Goal: Find contact information: Find contact information

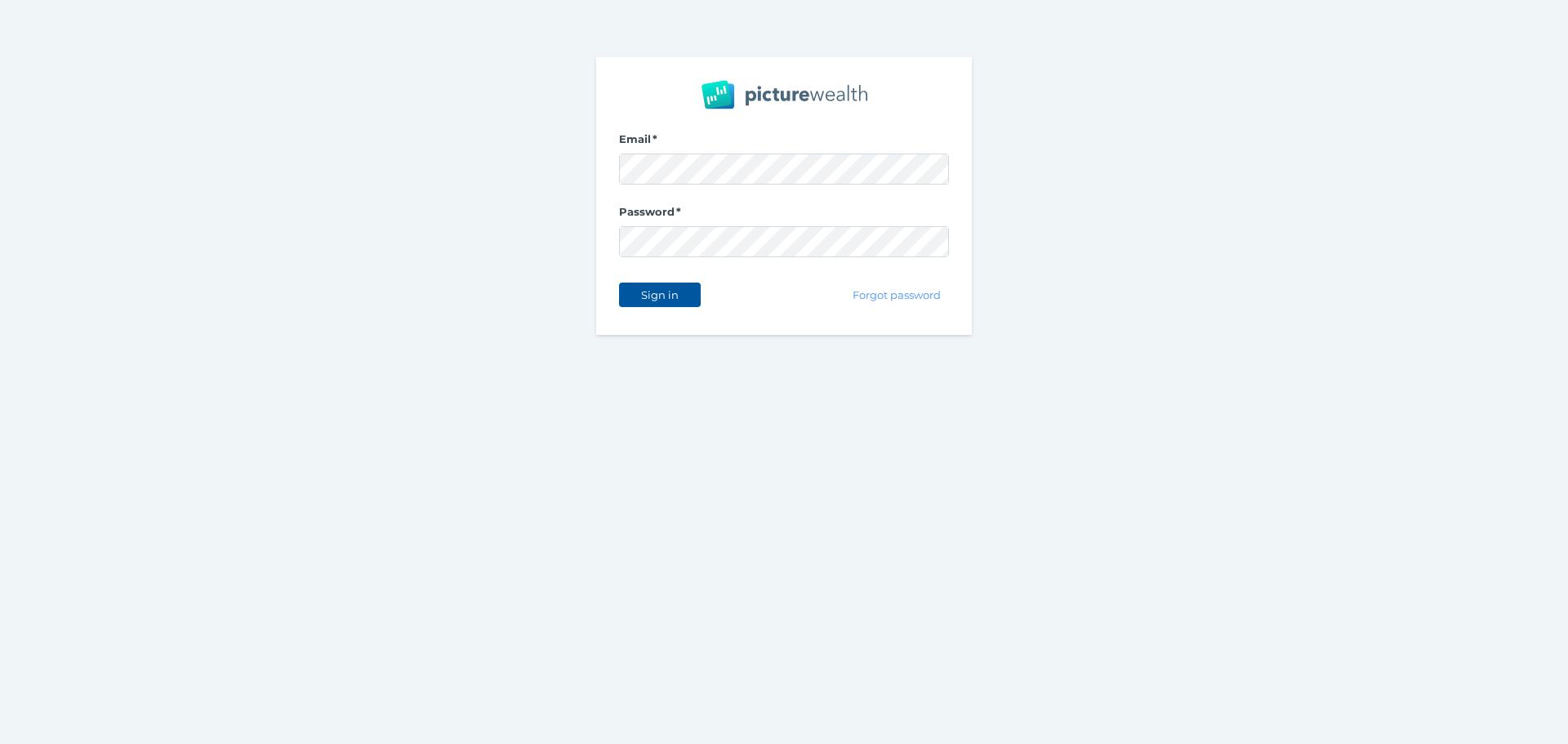
click at [673, 290] on span "Sign in" at bounding box center [659, 295] width 52 height 13
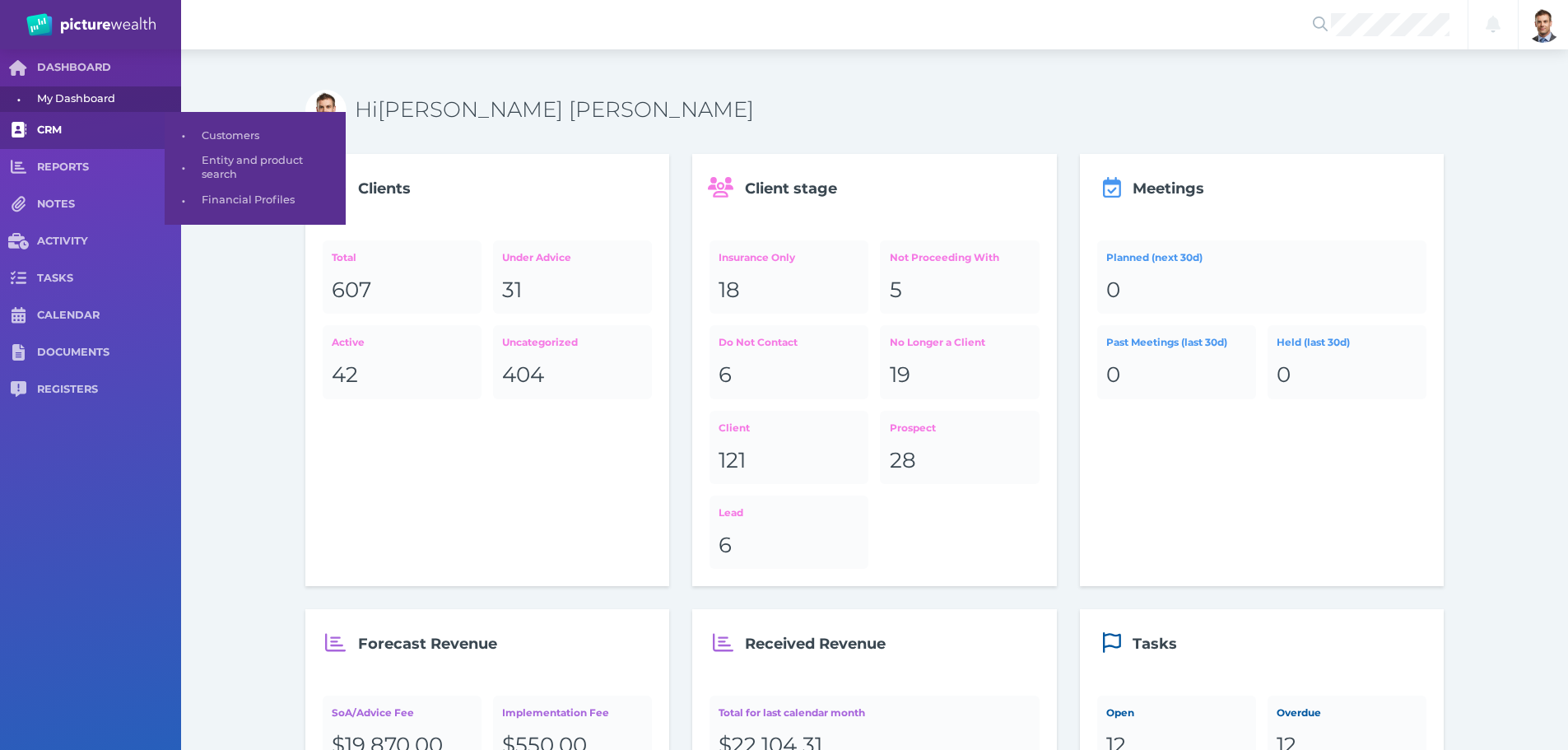
click at [85, 122] on link "CRM" at bounding box center [91, 130] width 181 height 37
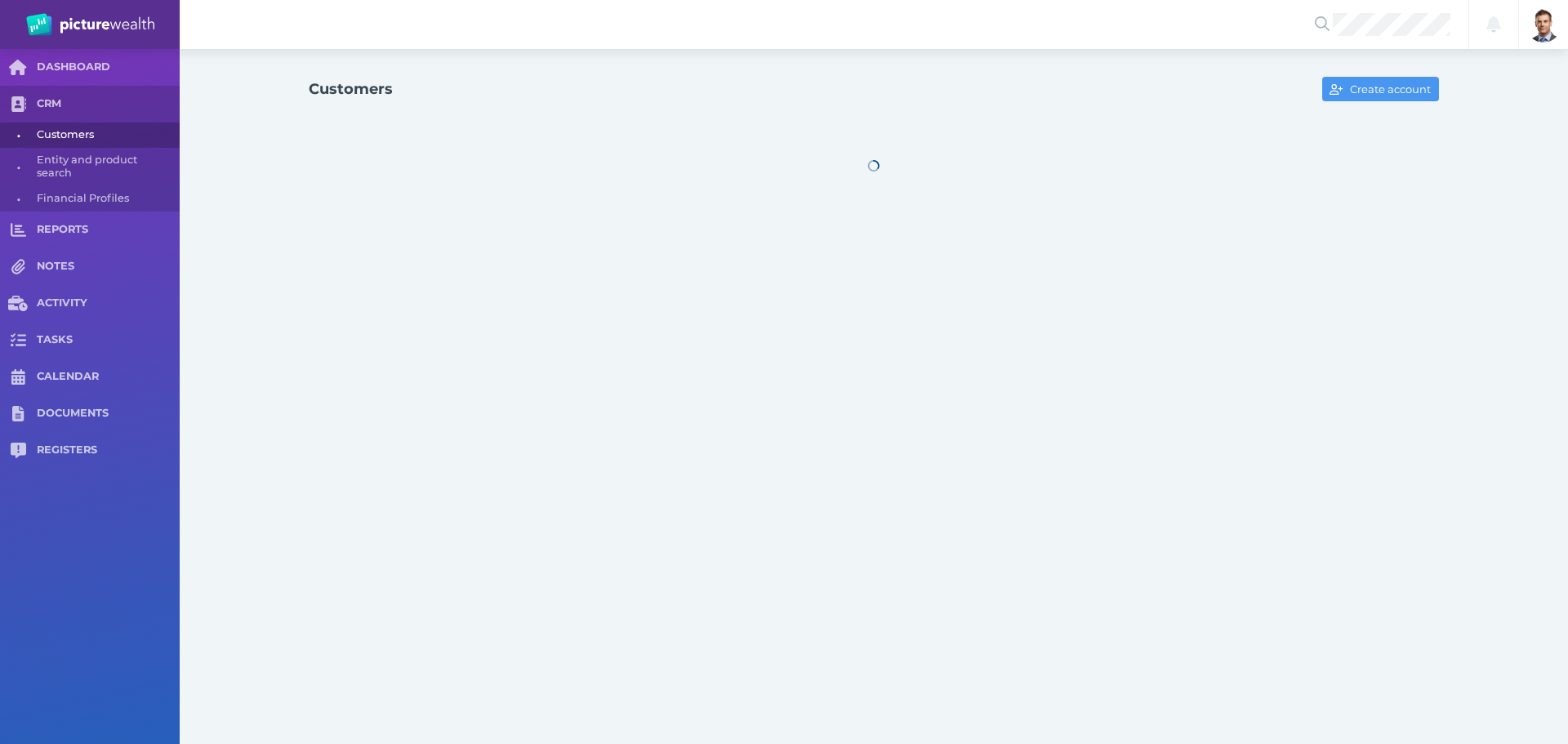
select select "25"
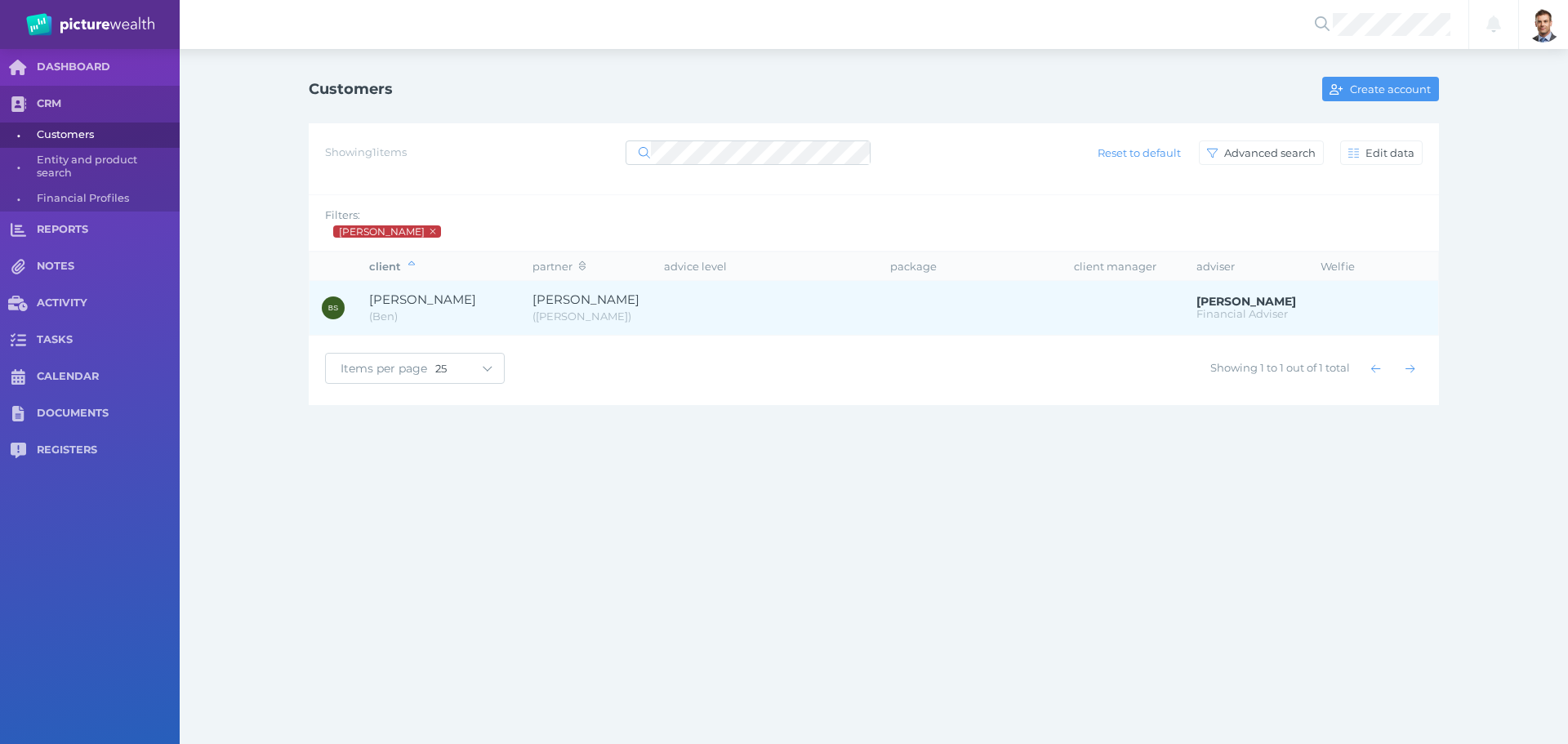
click at [489, 306] on span "[PERSON_NAME]" at bounding box center [439, 300] width 139 height 19
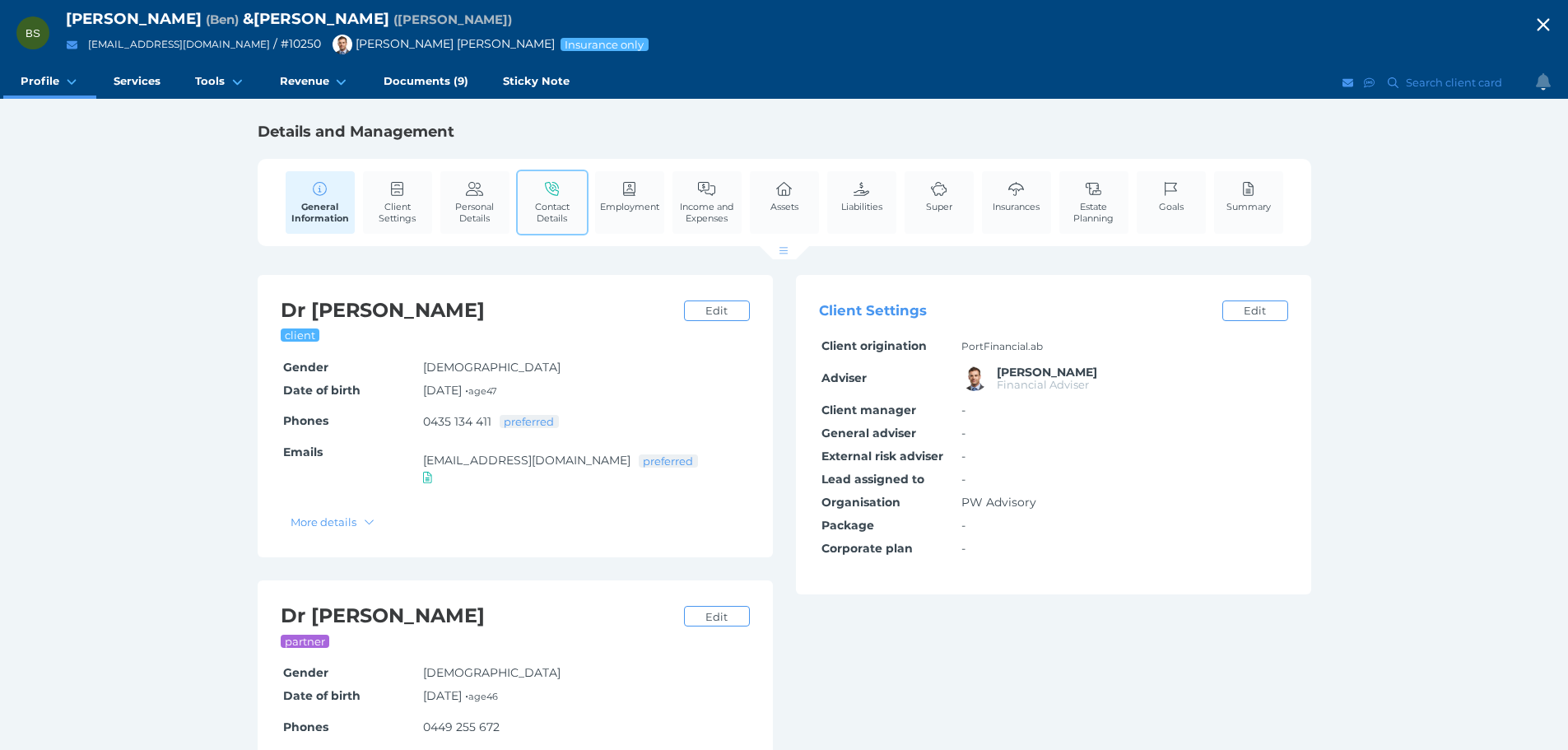
click at [536, 196] on link "Contact Details" at bounding box center [552, 202] width 69 height 62
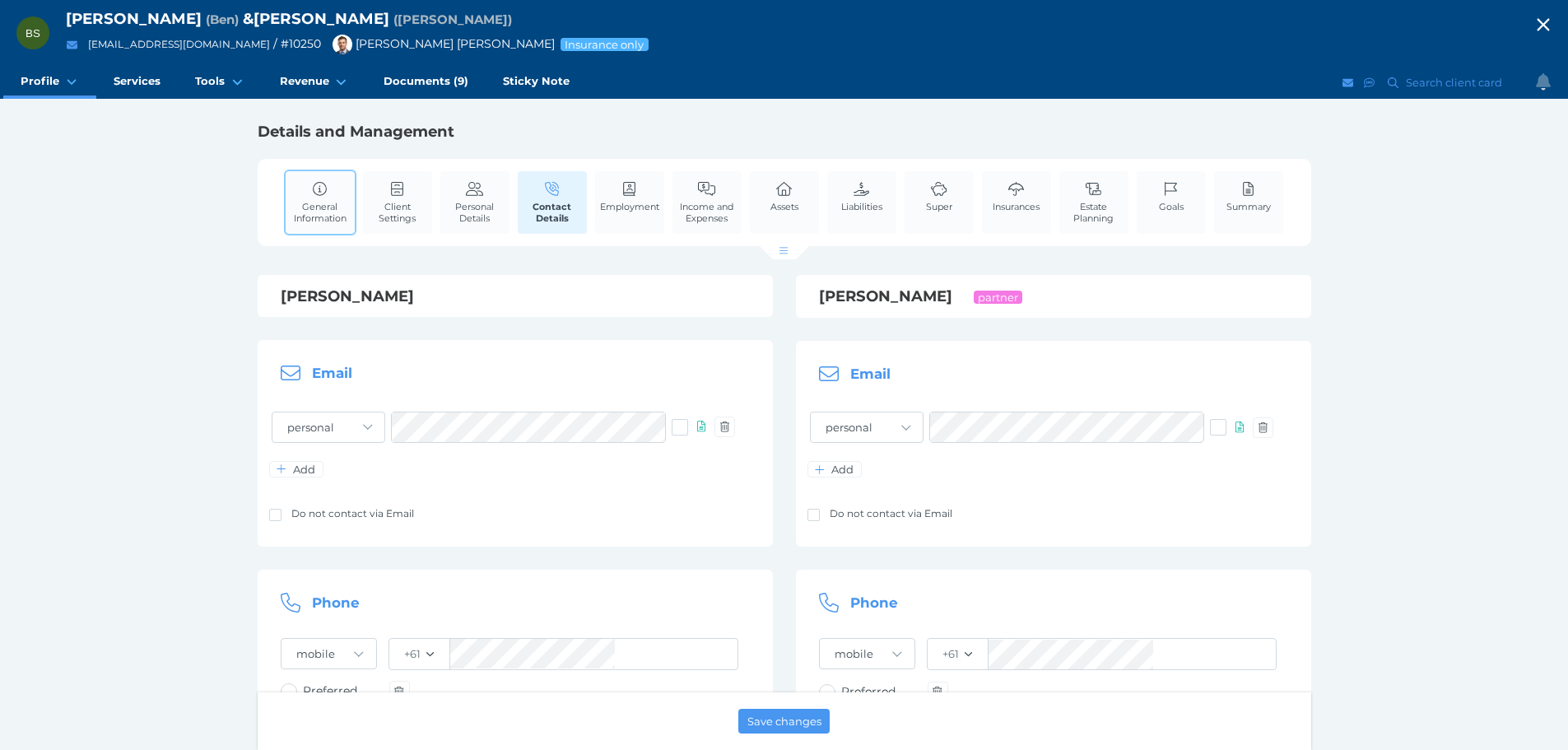
click at [331, 202] on span "General Information" at bounding box center [320, 213] width 61 height 23
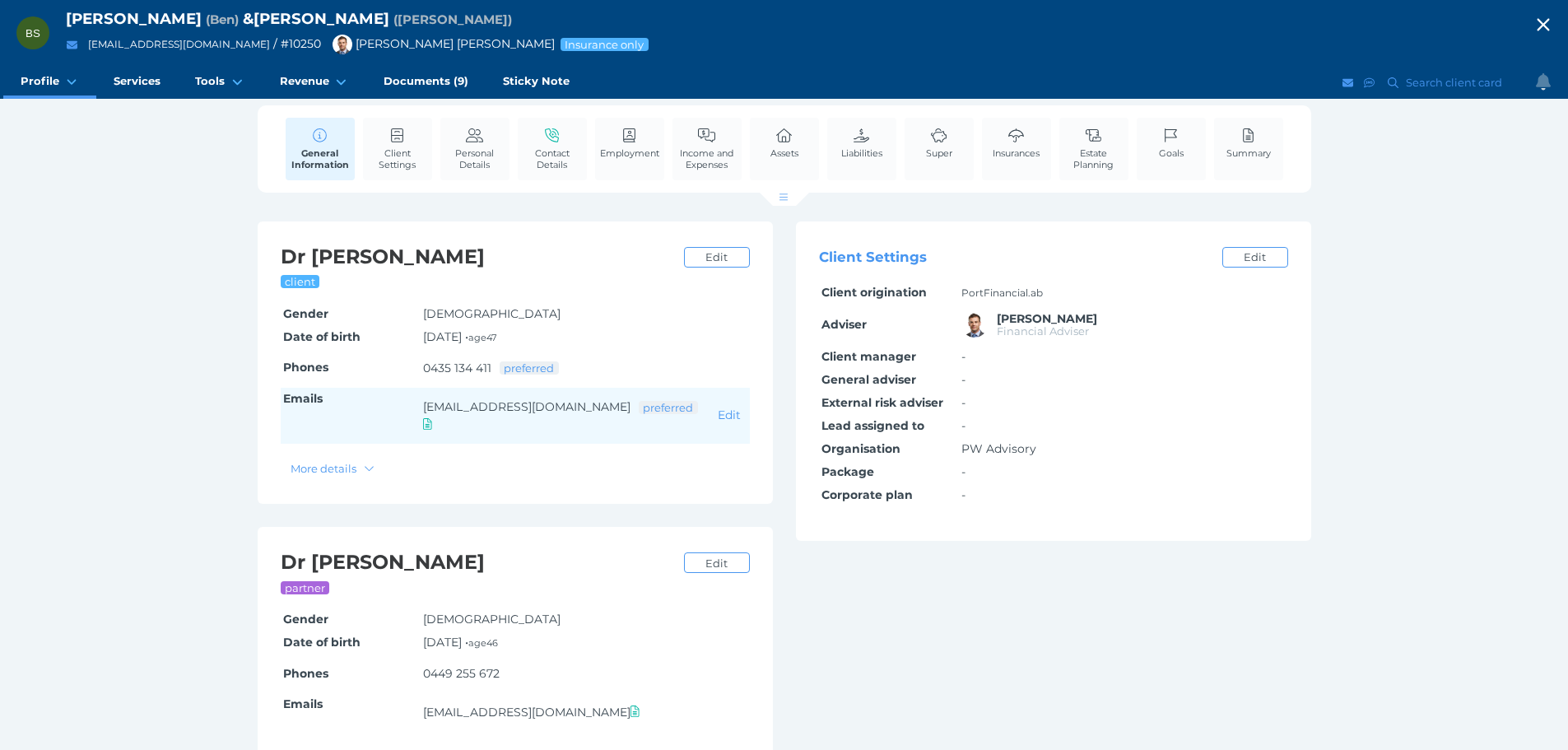
scroll to position [78, 0]
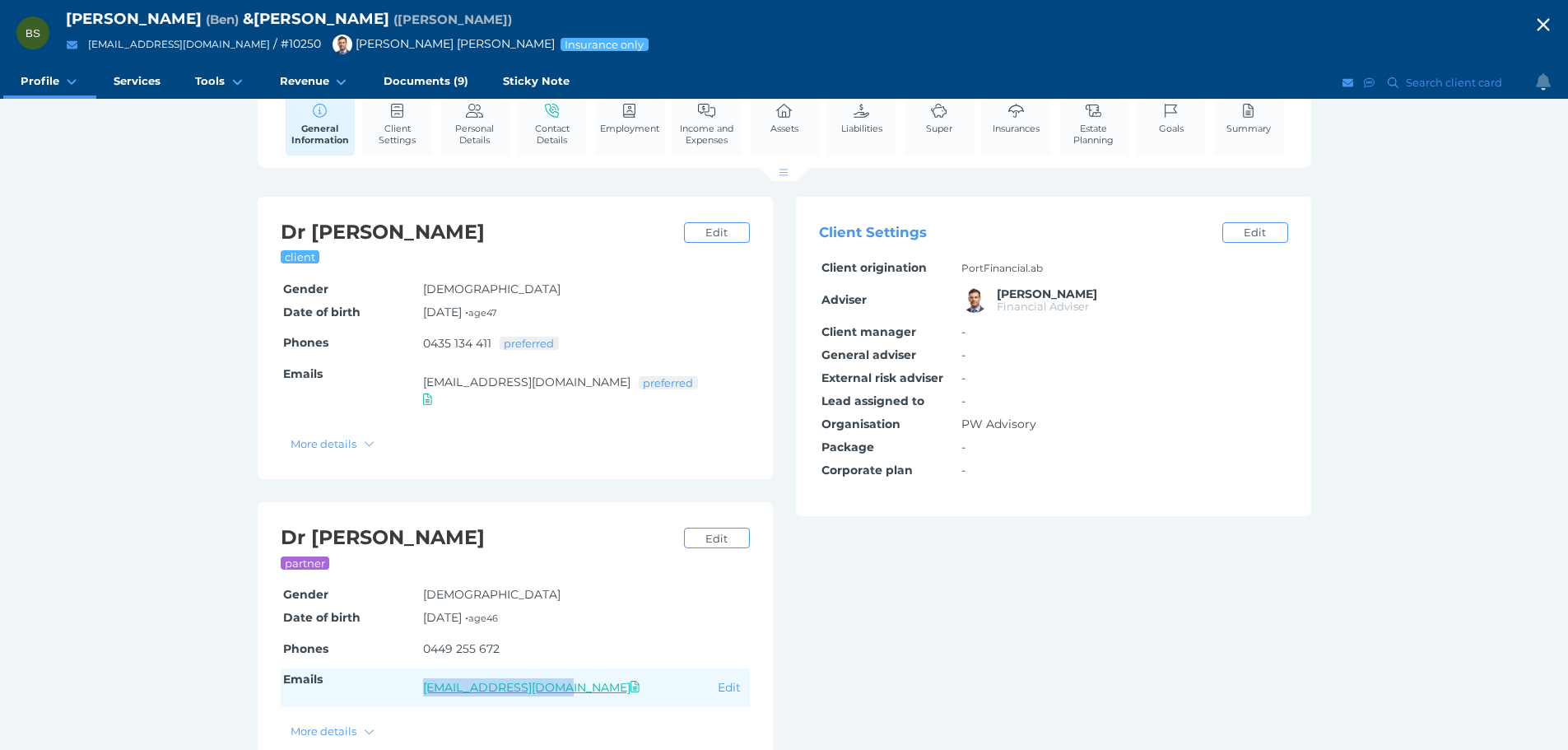
drag, startPoint x: 414, startPoint y: 666, endPoint x: 565, endPoint y: 672, distance: 151.1
click at [565, 672] on tr "Emails [EMAIL_ADDRESS][DOMAIN_NAME] Has Electronic Authorisation document Edit" at bounding box center [515, 687] width 469 height 39
copy tr "[EMAIL_ADDRESS][DOMAIN_NAME]"
